Goal: Transaction & Acquisition: Purchase product/service

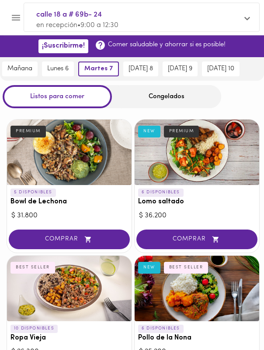
scroll to position [507, 0]
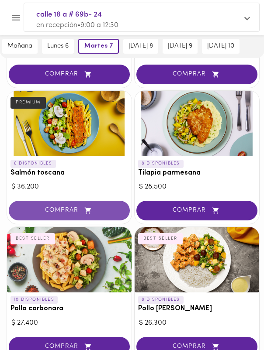
click at [70, 207] on span "COMPRAR" at bounding box center [69, 210] width 99 height 7
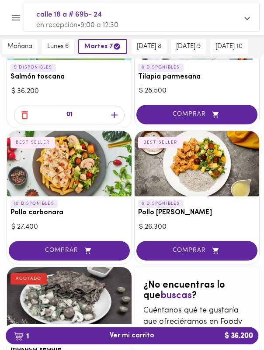
scroll to position [810, 0]
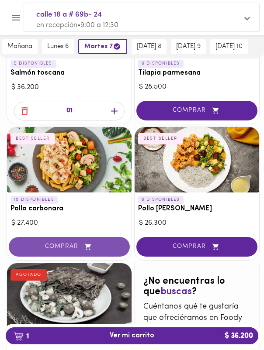
click at [53, 244] on span "COMPRAR" at bounding box center [69, 246] width 99 height 7
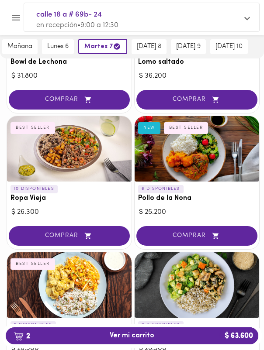
scroll to position [0, 0]
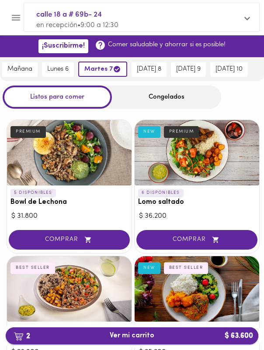
click at [89, 333] on span "2 Ver mi carrito $ 63.600" at bounding box center [132, 336] width 238 height 8
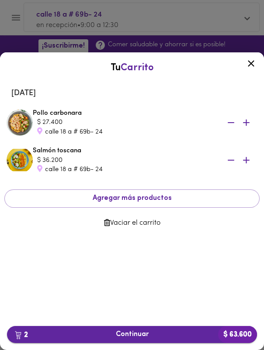
click at [145, 336] on span "2 Continuar $ 63.600" at bounding box center [132, 334] width 236 height 8
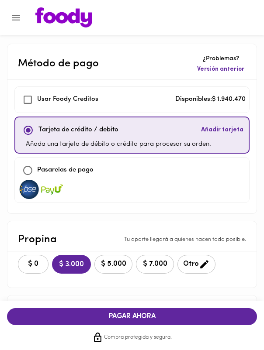
checkbox input "true"
click at [36, 261] on span "$ 0" at bounding box center [33, 264] width 19 height 8
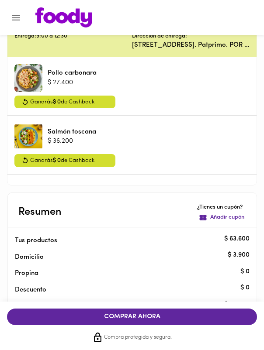
scroll to position [365, 0]
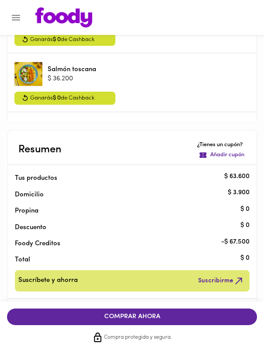
click at [131, 316] on span "COMPRAR AHORA" at bounding box center [132, 317] width 232 height 8
